Goal: Task Accomplishment & Management: Use online tool/utility

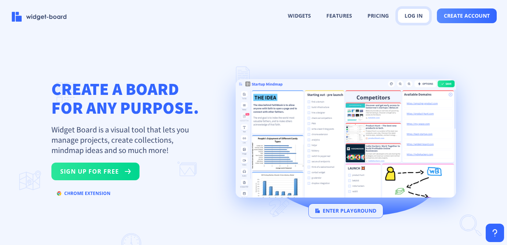
click at [413, 12] on button "log in" at bounding box center [414, 15] width 32 height 15
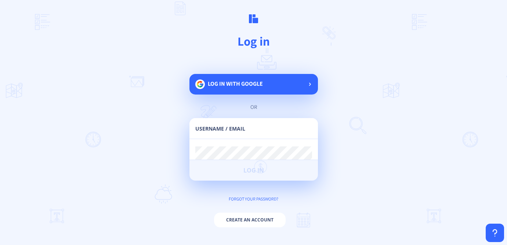
click at [242, 83] on span "Log in with google" at bounding box center [235, 84] width 55 height 8
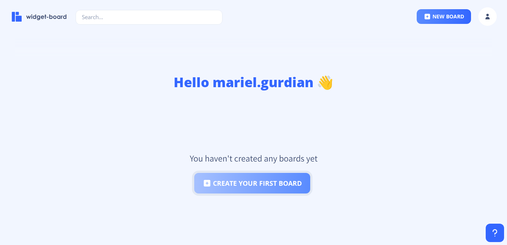
click at [227, 179] on button "create your first board" at bounding box center [252, 183] width 116 height 21
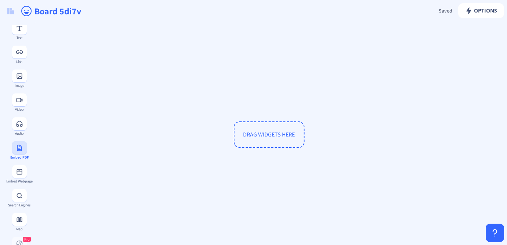
scroll to position [78, 0]
click at [17, 173] on rect at bounding box center [19, 170] width 7 height 7
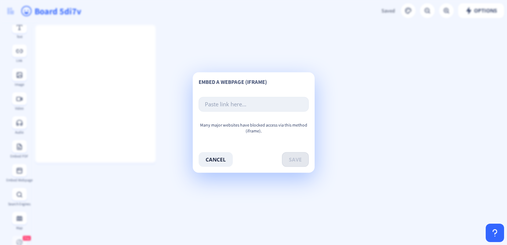
paste input "<div style="position: relative; width: 100%; height: 0; padding-top: 56.2500%; …"
type input "<div style="position: relative; width: 100%; height: 0; padding-top: 56.2500%; …"
click at [296, 155] on button "save" at bounding box center [295, 159] width 27 height 15
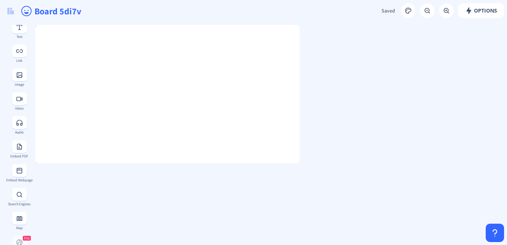
drag, startPoint x: 155, startPoint y: 78, endPoint x: 308, endPoint y: 62, distance: 153.6
click at [300, 62] on div at bounding box center [298, 94] width 4 height 138
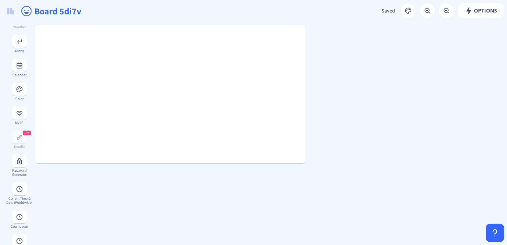
scroll to position [328, 0]
click at [19, 188] on rect at bounding box center [19, 186] width 7 height 7
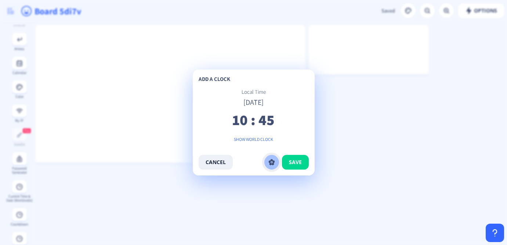
click at [273, 161] on icon at bounding box center [272, 162] width 6 height 6
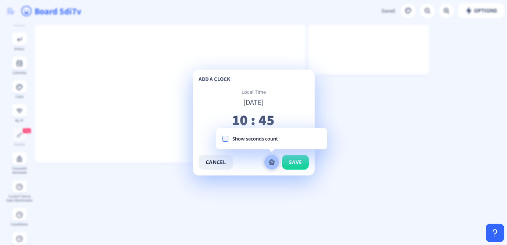
click at [273, 161] on icon at bounding box center [272, 162] width 6 height 6
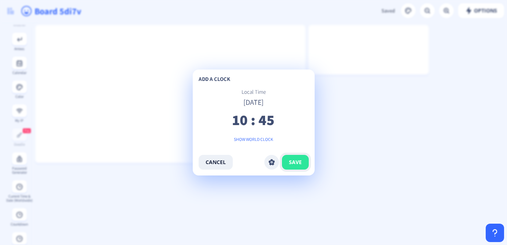
click at [293, 162] on span "save" at bounding box center [295, 162] width 13 height 6
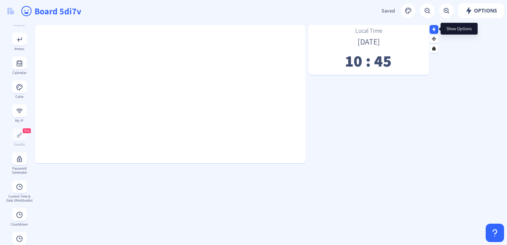
click at [435, 27] on rect at bounding box center [434, 29] width 5 height 5
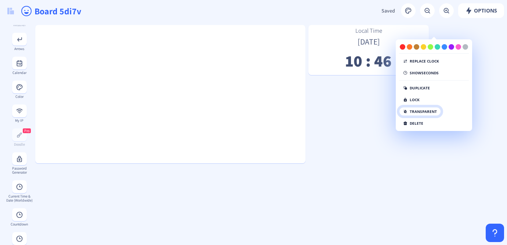
click at [410, 110] on button "transparent" at bounding box center [420, 111] width 42 height 9
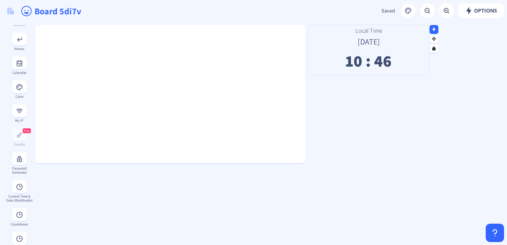
click at [401, 54] on div "Local Time [DATE] 10 : 46" at bounding box center [369, 48] width 121 height 42
click at [436, 28] on rect at bounding box center [434, 29] width 5 height 5
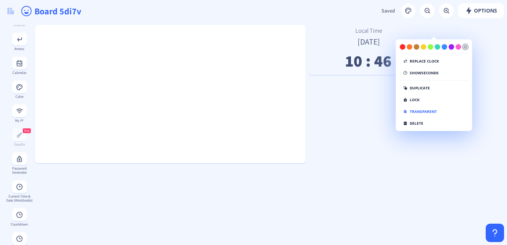
click at [466, 49] on div at bounding box center [466, 47] width 6 height 6
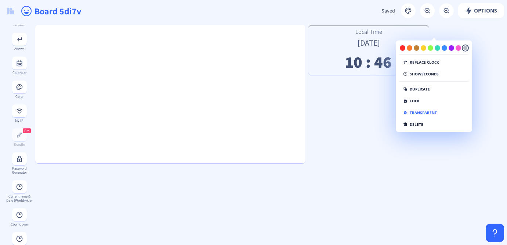
click at [466, 49] on div at bounding box center [466, 48] width 6 height 6
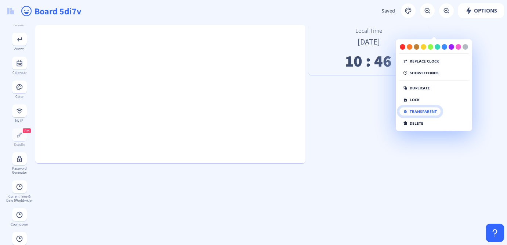
click at [416, 112] on button "transparent" at bounding box center [420, 111] width 42 height 9
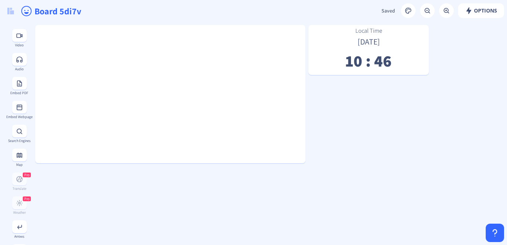
scroll to position [140, 0]
click at [19, 110] on icon at bounding box center [20, 108] width 6 height 6
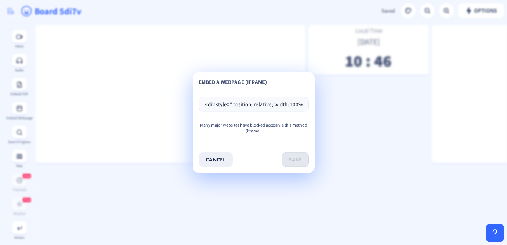
scroll to position [0, 1919]
type input "<div style="position: relative; width: 100%; height: 0; padding-top: 56.2500%; …"
click at [297, 154] on button "save" at bounding box center [295, 159] width 27 height 15
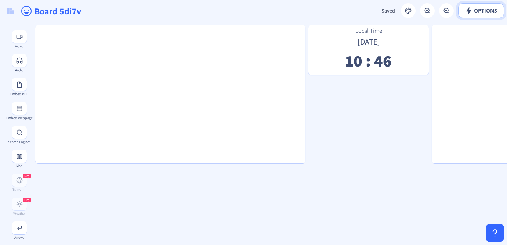
click at [479, 15] on button "Options" at bounding box center [482, 10] width 46 height 15
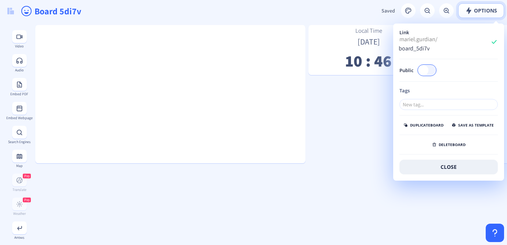
click at [479, 15] on button "Options" at bounding box center [482, 10] width 46 height 15
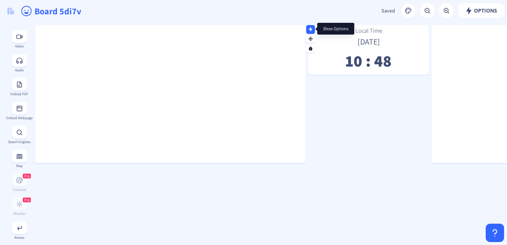
click at [313, 31] on rect at bounding box center [311, 29] width 5 height 5
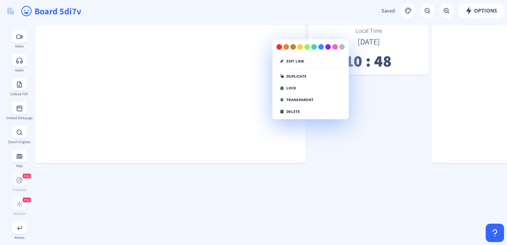
click at [308, 112] on div "edit link duplicate lock transparent delete" at bounding box center [311, 80] width 76 height 72
click at [287, 111] on button "delete" at bounding box center [290, 111] width 28 height 9
click at [287, 111] on button "click again" at bounding box center [295, 111] width 38 height 9
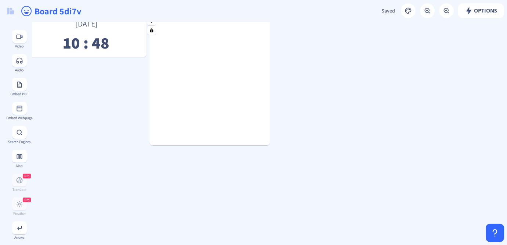
scroll to position [0, 283]
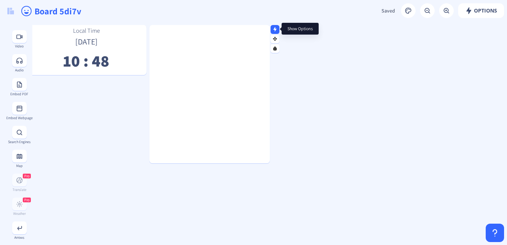
click at [276, 31] on rect at bounding box center [275, 29] width 5 height 5
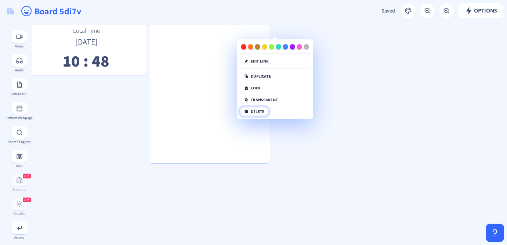
click at [262, 108] on button "delete" at bounding box center [254, 111] width 28 height 9
click at [262, 108] on button "click again" at bounding box center [259, 111] width 38 height 9
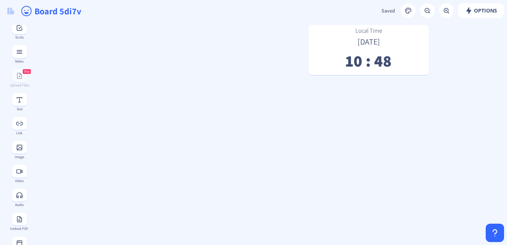
scroll to position [0, 0]
click at [20, 154] on rect at bounding box center [19, 152] width 7 height 7
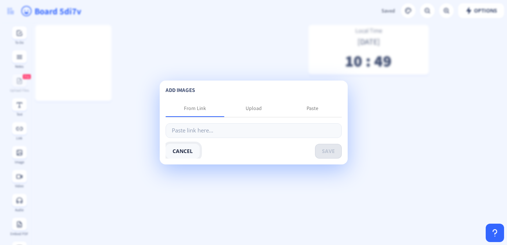
click at [189, 152] on button "cancel" at bounding box center [183, 151] width 34 height 15
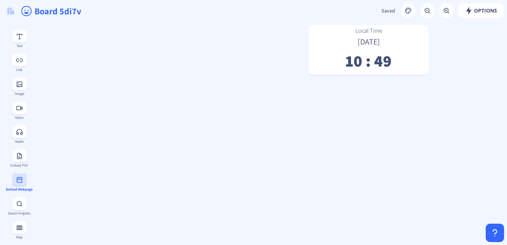
scroll to position [69, 0]
click at [23, 179] on button at bounding box center [19, 178] width 15 height 13
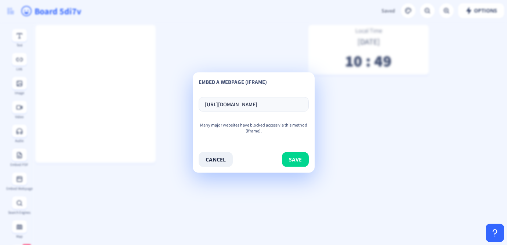
scroll to position [0, 83]
type input "[URL][DOMAIN_NAME]"
click at [296, 160] on button "save" at bounding box center [295, 159] width 27 height 15
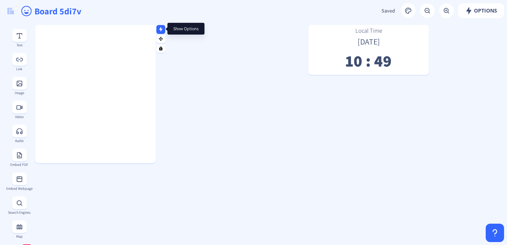
click at [161, 32] on nb-icon at bounding box center [160, 28] width 7 height 7
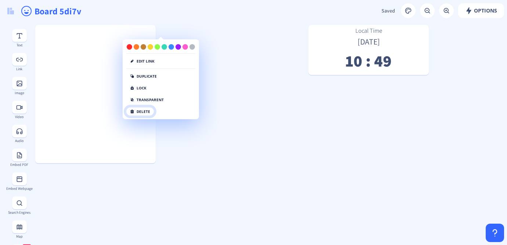
click at [147, 110] on button "delete" at bounding box center [140, 111] width 28 height 9
click at [147, 110] on button "click again" at bounding box center [145, 111] width 38 height 9
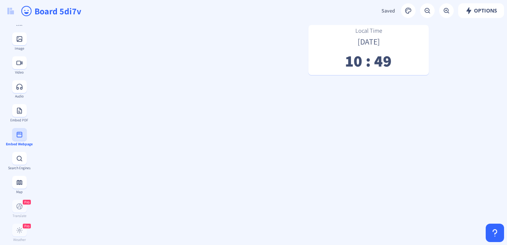
scroll to position [114, 0]
click at [16, 112] on rect at bounding box center [19, 110] width 7 height 7
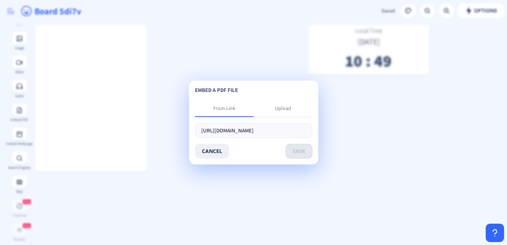
scroll to position [0, 75]
type input "[URL][DOMAIN_NAME]"
click at [297, 148] on button "save" at bounding box center [299, 151] width 27 height 15
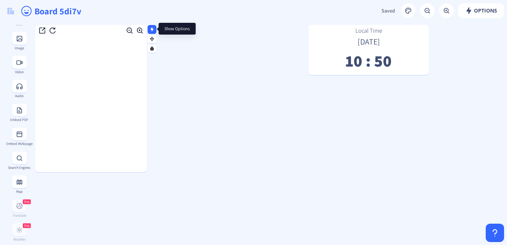
click at [150, 27] on rect at bounding box center [152, 29] width 5 height 5
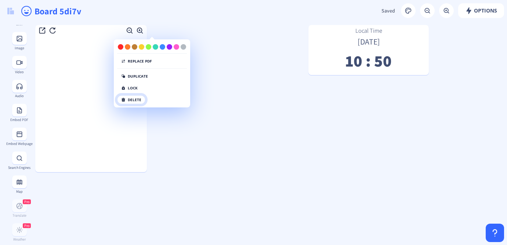
click at [133, 96] on button "delete" at bounding box center [131, 99] width 28 height 9
click at [136, 97] on button "click again" at bounding box center [136, 99] width 38 height 9
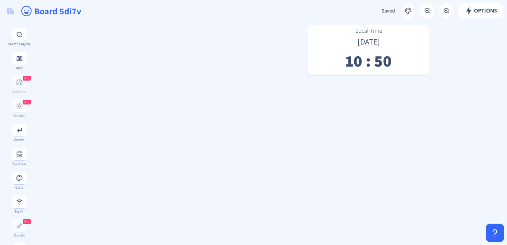
scroll to position [248, 0]
